Goal: Transaction & Acquisition: Purchase product/service

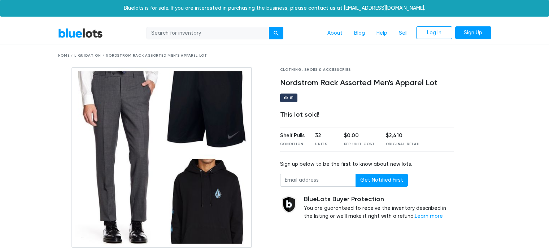
click at [87, 32] on link "BlueLots" at bounding box center [80, 33] width 45 height 10
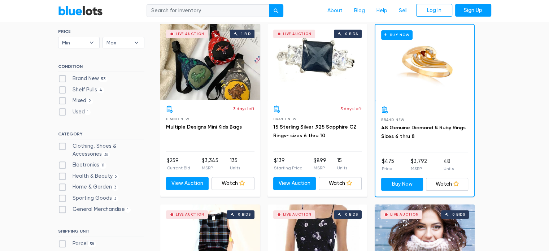
scroll to position [252, 0]
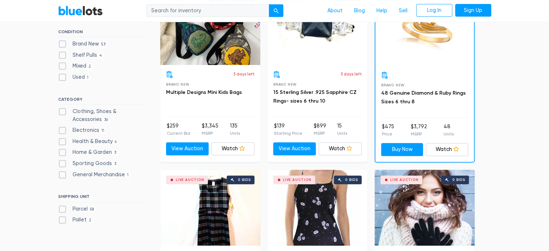
click at [93, 111] on label "Clothing, Shoes & Accessories 36" at bounding box center [101, 115] width 86 height 16
click at [63, 111] on Accessories"] "Clothing, Shoes & Accessories 36" at bounding box center [60, 109] width 5 height 5
checkbox Accessories"] "true"
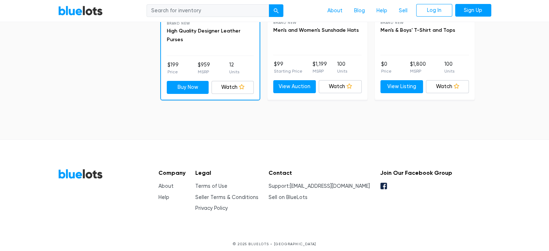
scroll to position [2644, 0]
